Goal: Information Seeking & Learning: Learn about a topic

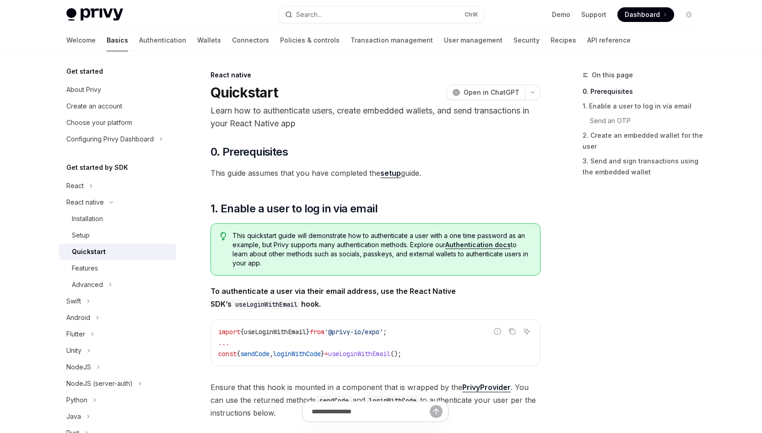
type textarea "*"
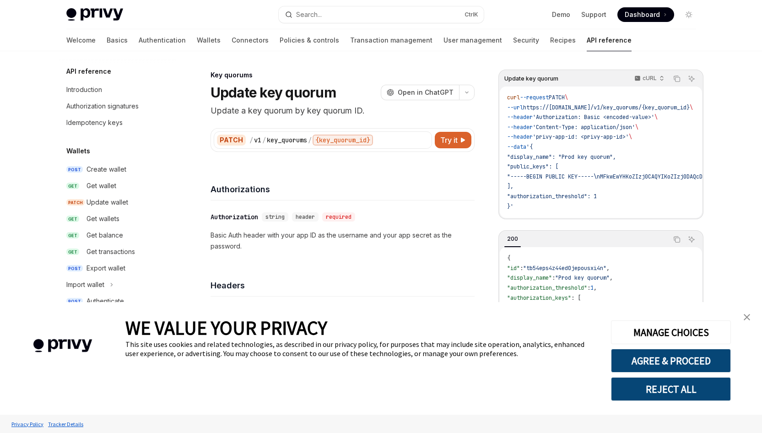
scroll to position [529, 0]
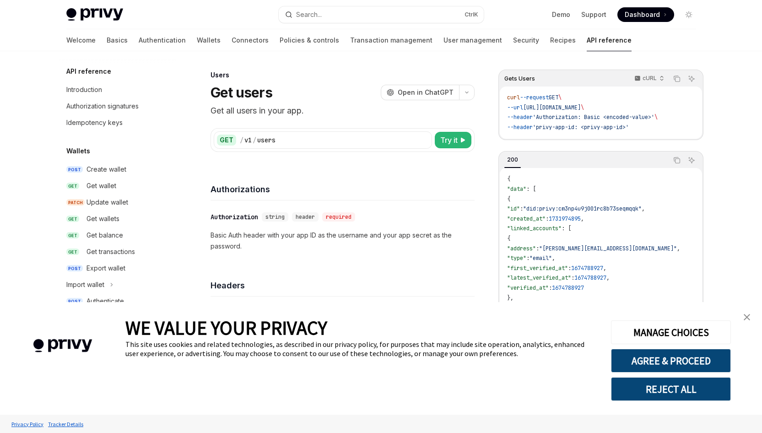
scroll to position [529, 0]
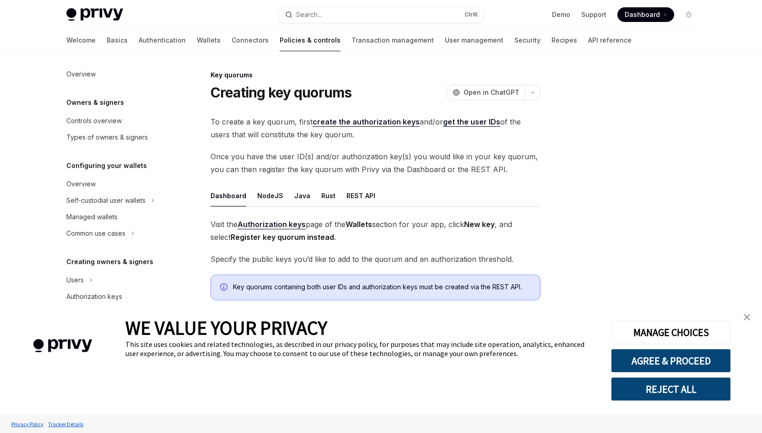
scroll to position [211, 0]
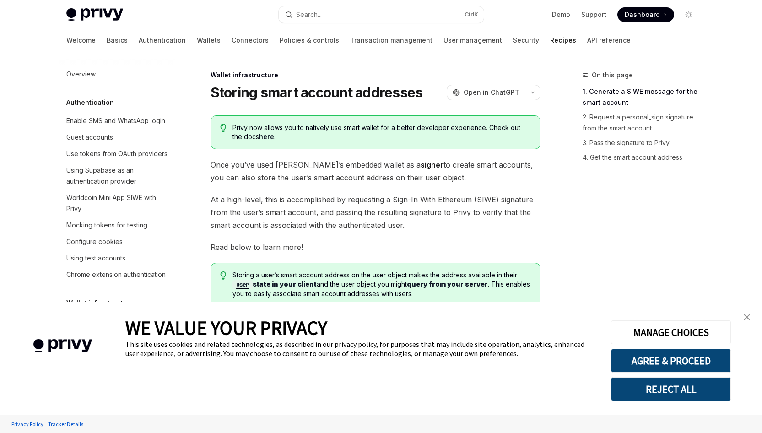
scroll to position [288, 0]
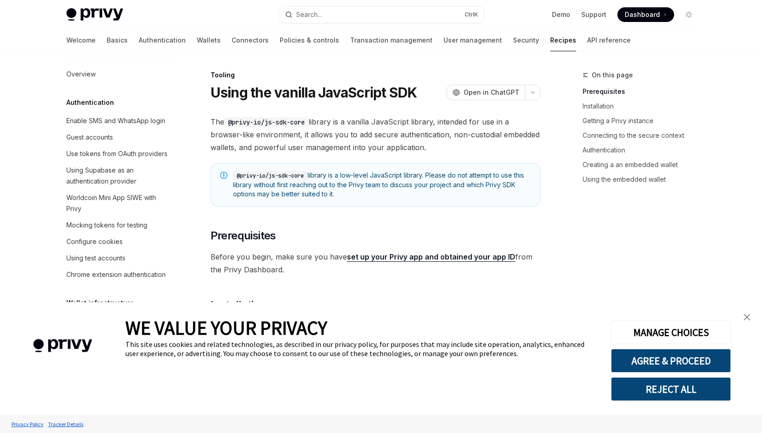
scroll to position [1115, 0]
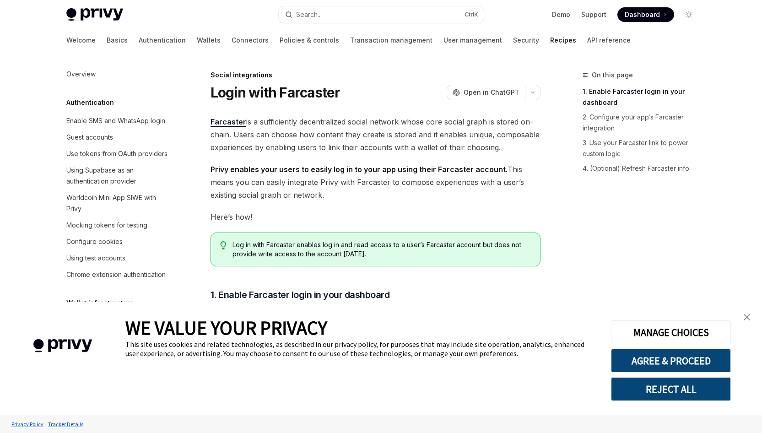
scroll to position [648, 0]
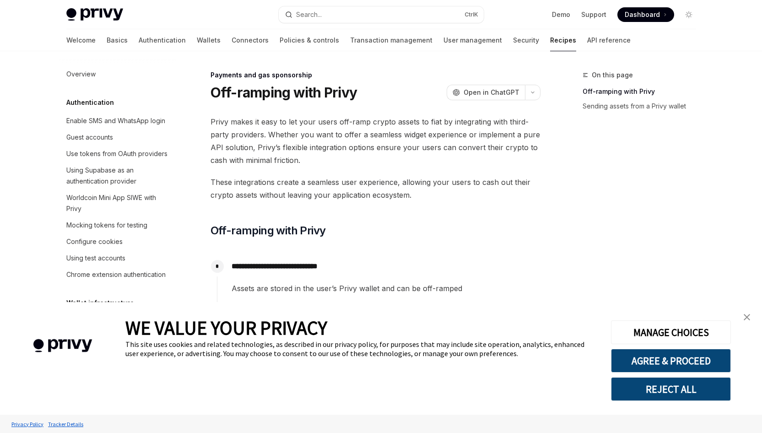
scroll to position [727, 0]
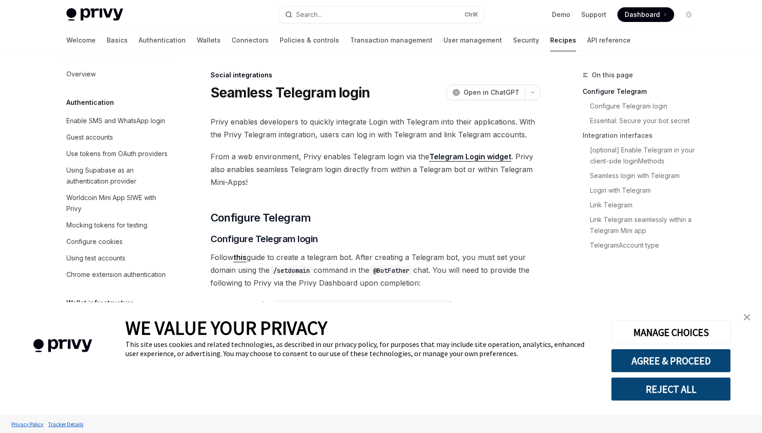
scroll to position [631, 0]
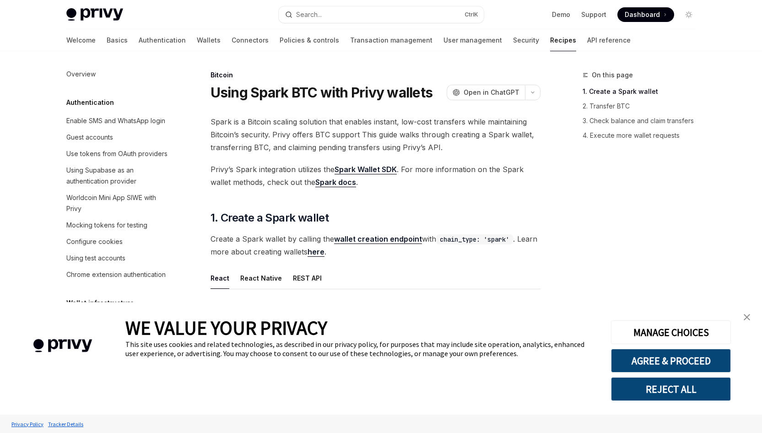
scroll to position [1439, 0]
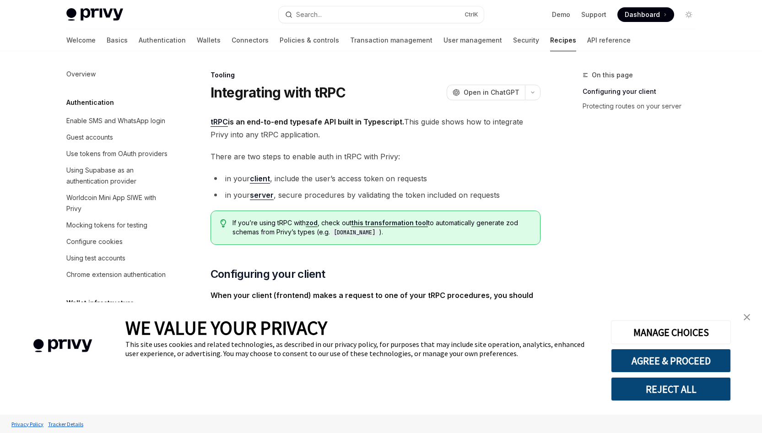
scroll to position [1169, 0]
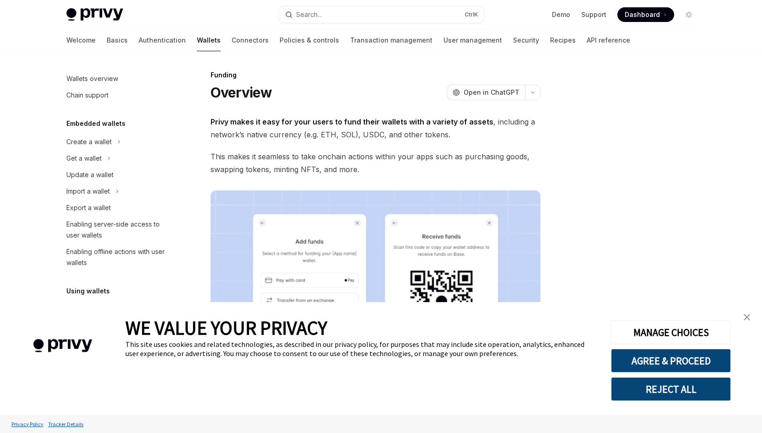
scroll to position [213, 0]
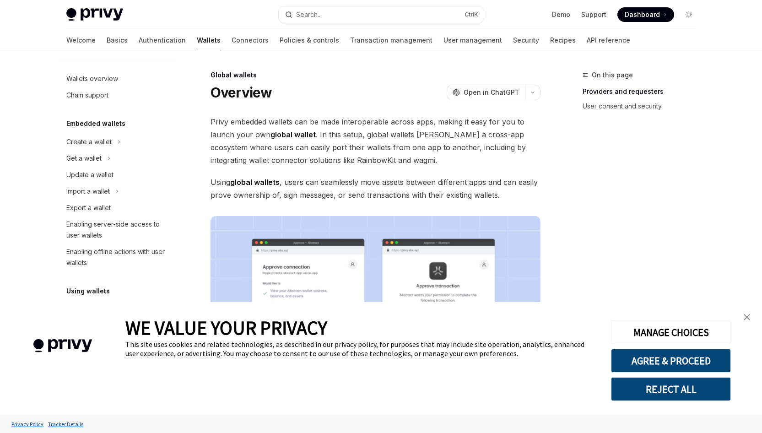
scroll to position [353, 0]
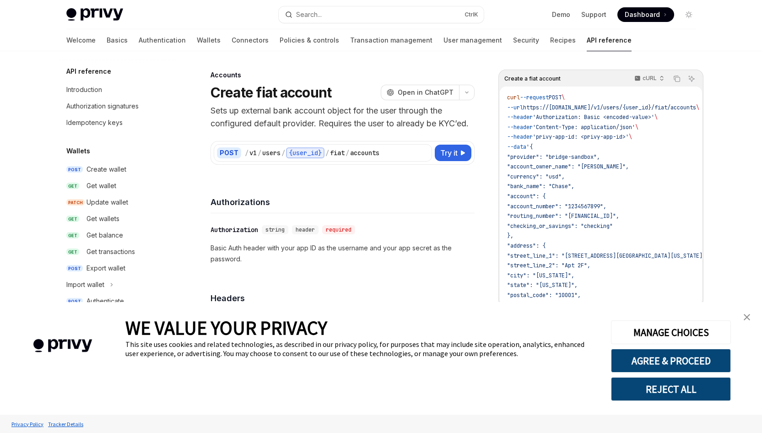
scroll to position [276, 0]
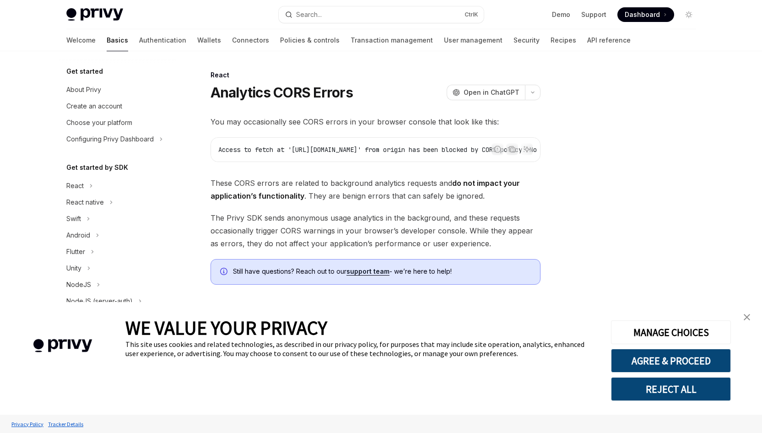
type textarea "*"
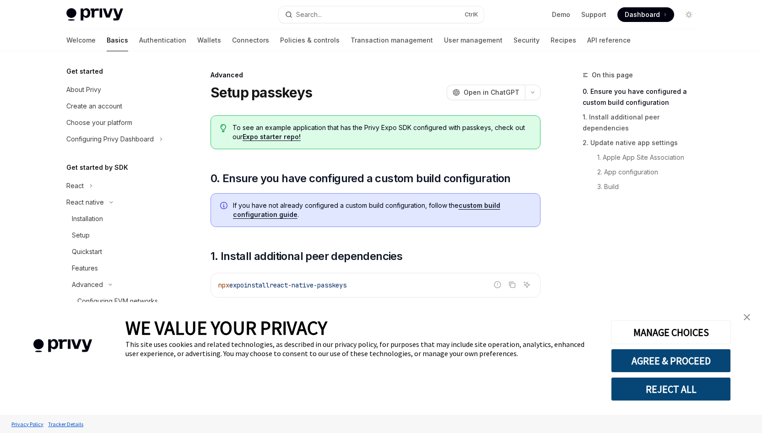
type textarea "*"
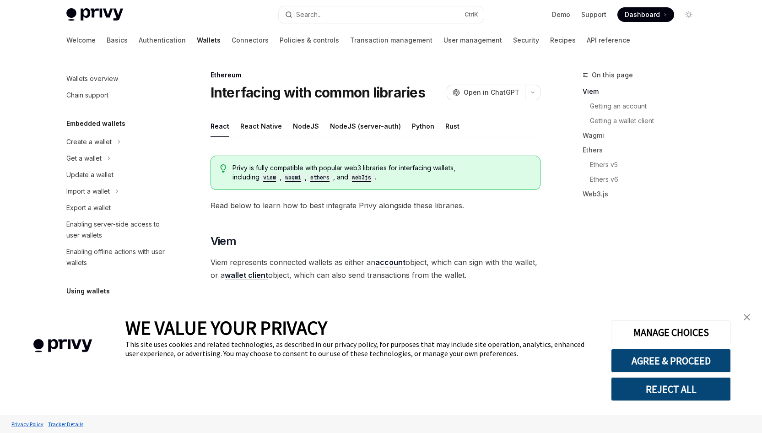
scroll to position [221, 0]
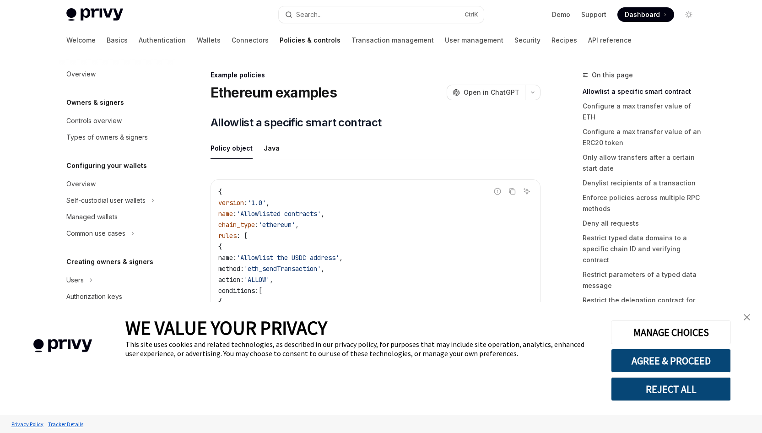
scroll to position [261, 0]
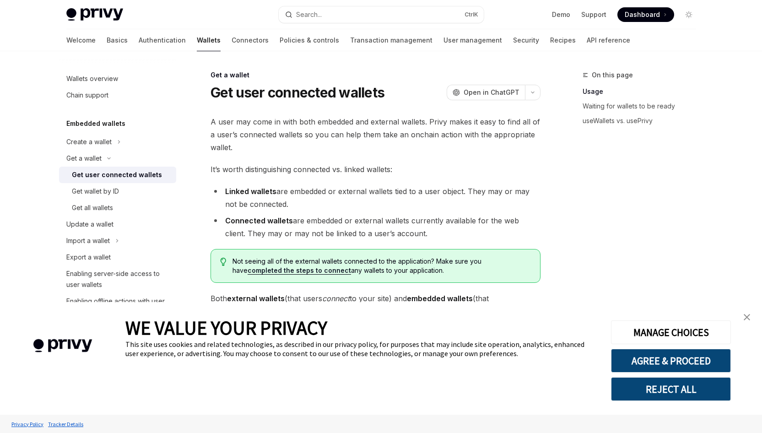
type textarea "*"
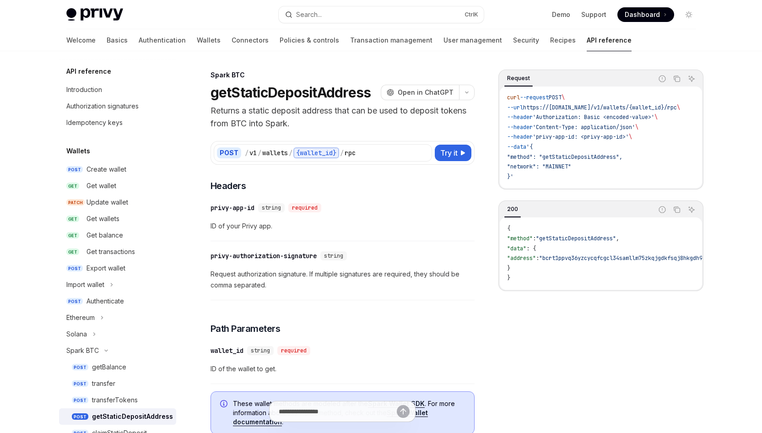
type textarea "*"
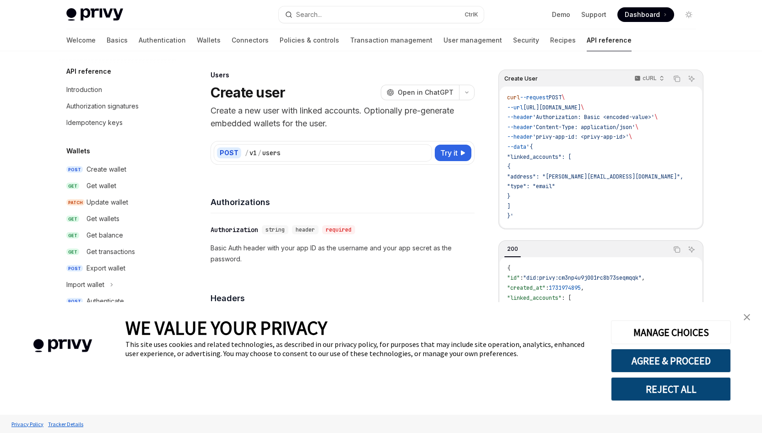
scroll to position [529, 0]
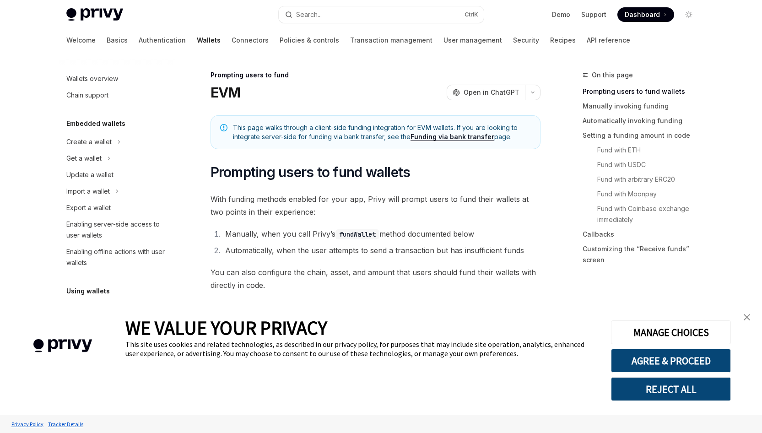
scroll to position [279, 0]
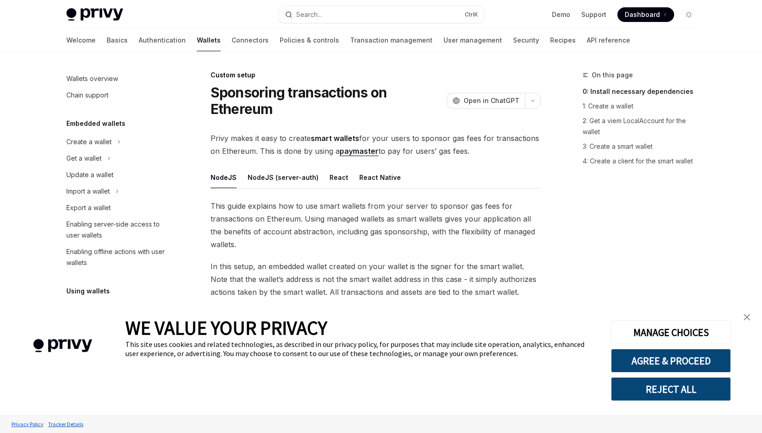
scroll to position [408, 0]
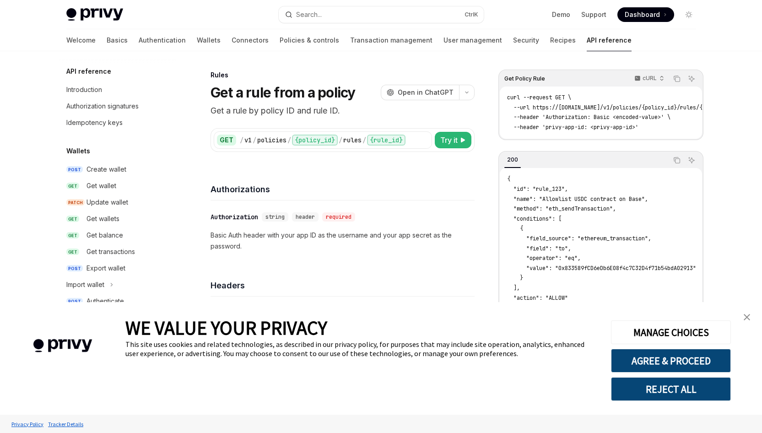
scroll to position [438, 0]
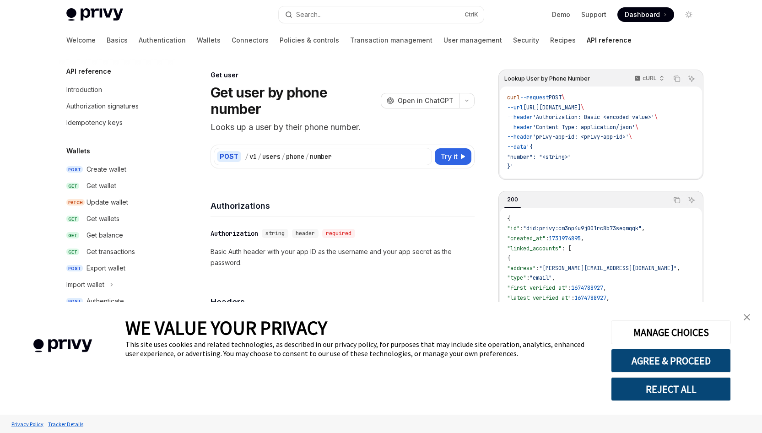
scroll to position [759, 0]
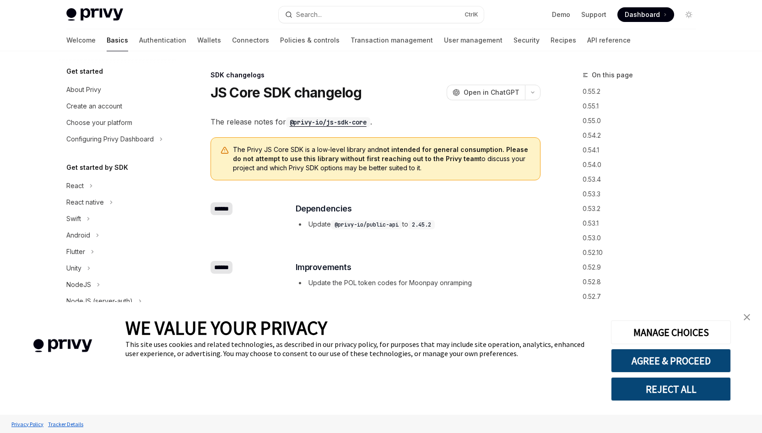
type textarea "*"
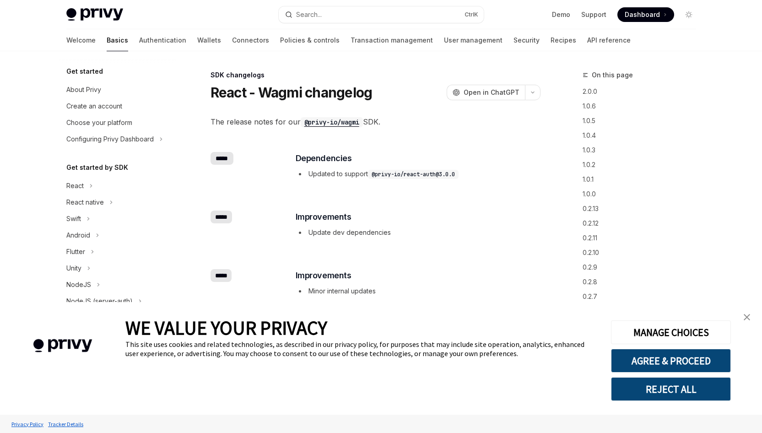
scroll to position [318, 0]
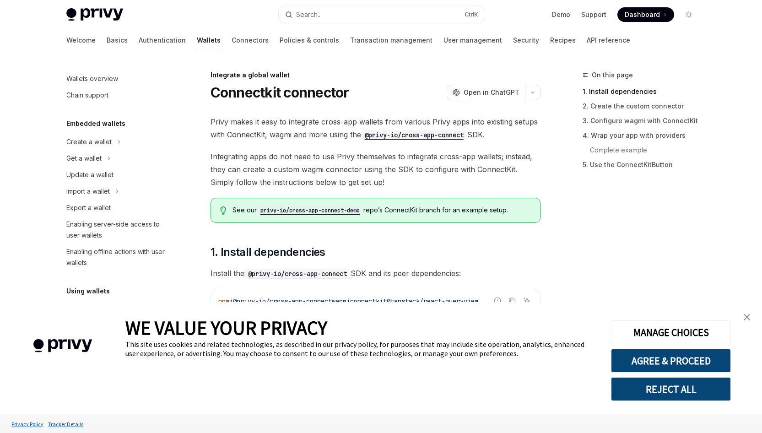
scroll to position [469, 0]
